Goal: Complete application form

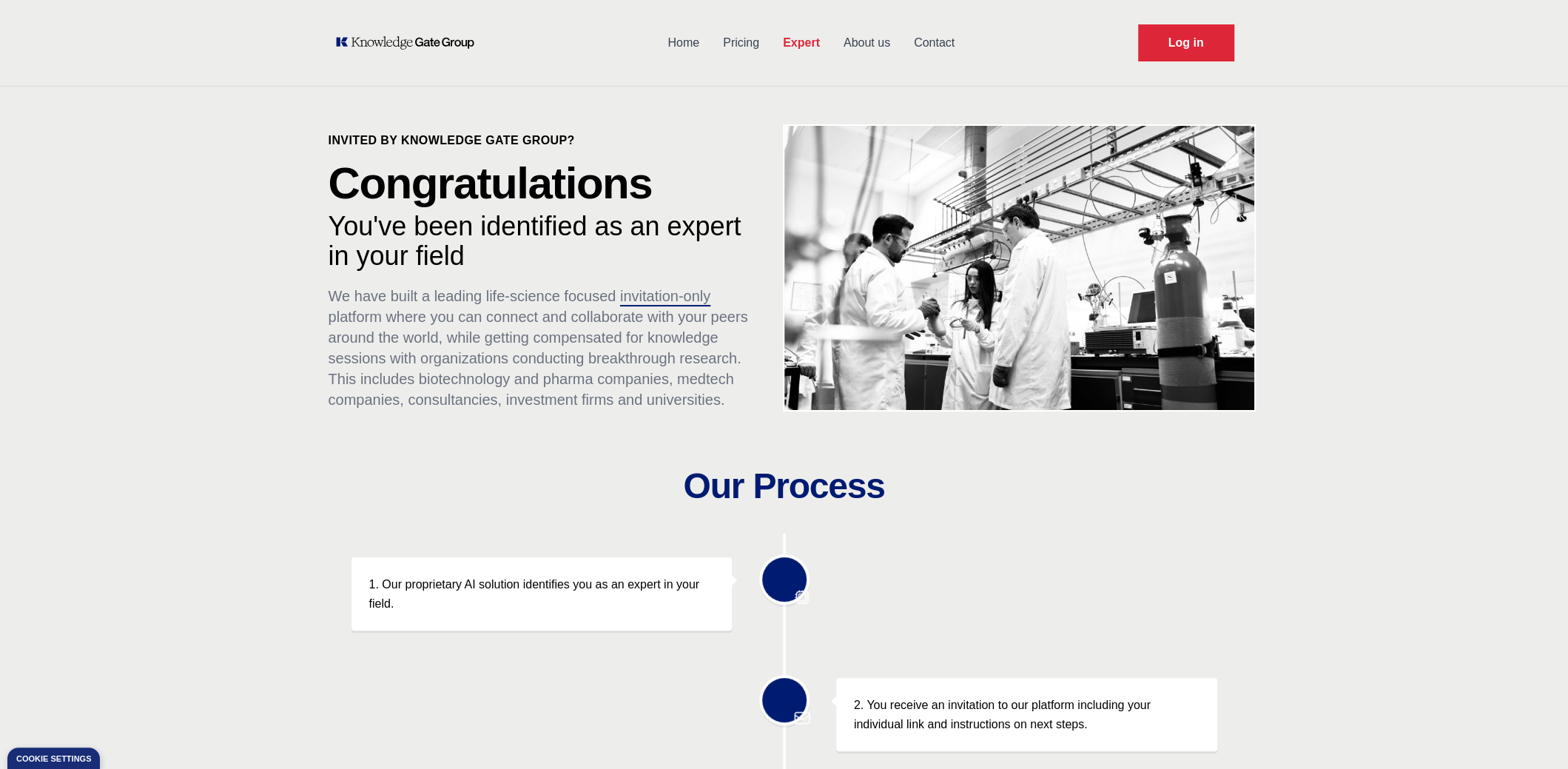
click at [961, 45] on link "Contact" at bounding box center [934, 42] width 64 height 38
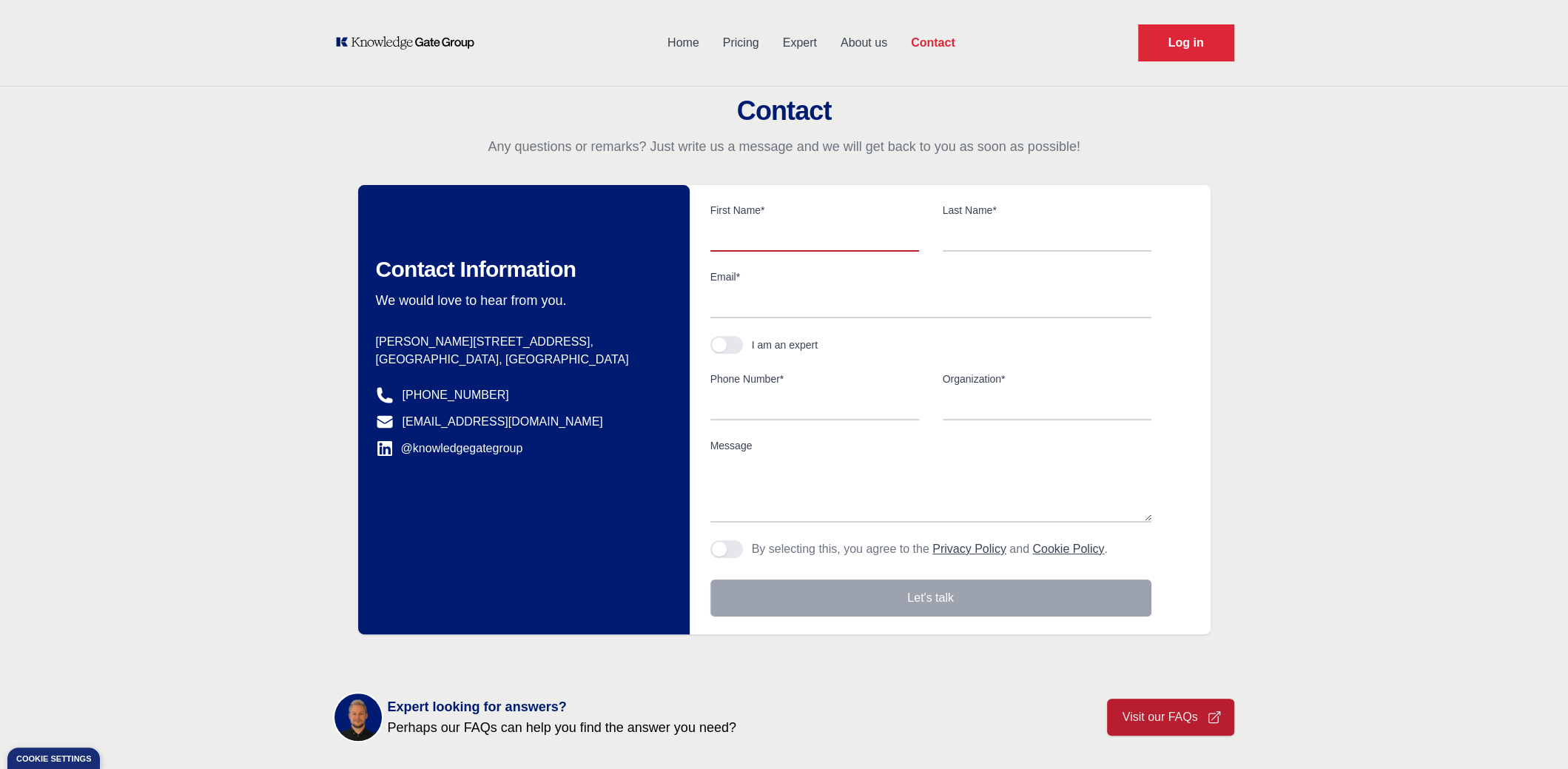
click at [856, 239] on input "text" at bounding box center [815, 236] width 208 height 31
type input "fdsf"
click at [998, 242] on input "text" at bounding box center [1047, 236] width 208 height 31
type input "dsfsf"
click at [855, 304] on input "Email*" at bounding box center [931, 303] width 441 height 31
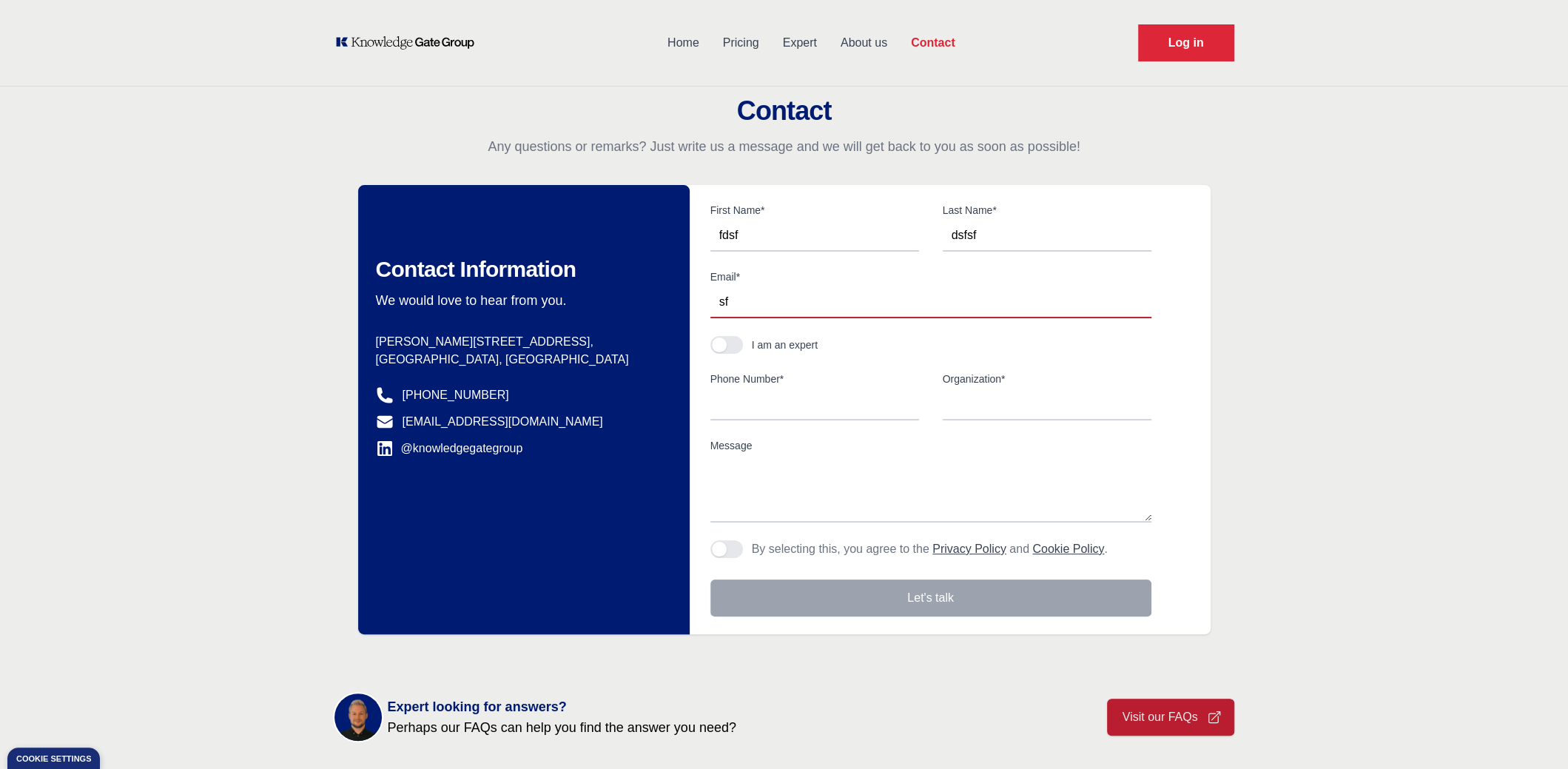
type input "sf"
click at [1268, 323] on div "Contact Any questions or remarks? Just write us a message and we will get back …" at bounding box center [784, 365] width 1568 height 538
click at [1271, 168] on div "Contact Any questions or remarks? Just write us a message and we will get back …" at bounding box center [784, 365] width 1568 height 538
